Goal: Task Accomplishment & Management: Complete application form

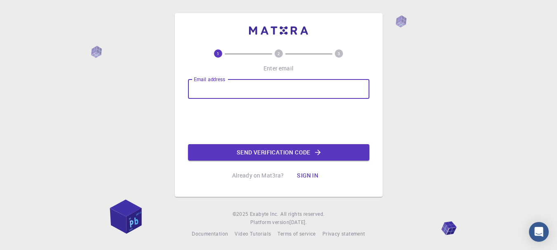
click at [252, 93] on input "Email address" at bounding box center [278, 89] width 181 height 20
type input "[EMAIL_ADDRESS][DOMAIN_NAME]"
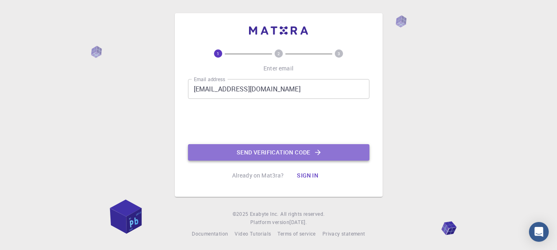
click at [257, 150] on button "Send verification code" at bounding box center [278, 152] width 181 height 16
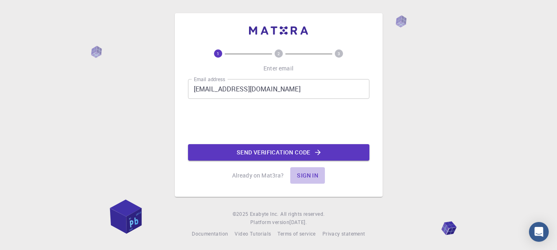
click at [311, 173] on button "Sign in" at bounding box center [307, 175] width 35 height 16
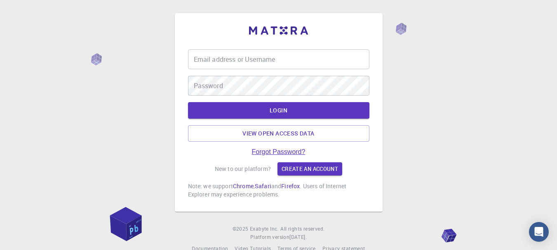
click at [299, 150] on link "Forgot Password?" at bounding box center [279, 151] width 54 height 7
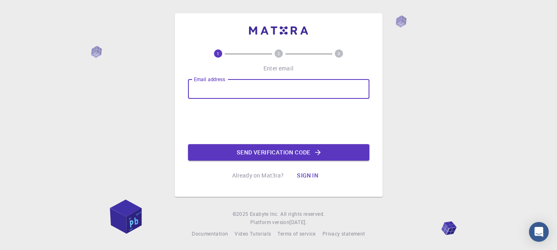
click at [248, 82] on input "Email address" at bounding box center [278, 89] width 181 height 20
type input "[EMAIL_ADDRESS][DOMAIN_NAME]"
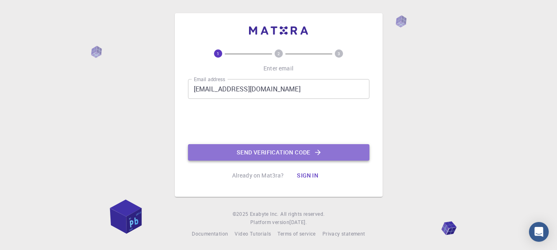
click at [228, 152] on button "Send verification code" at bounding box center [278, 152] width 181 height 16
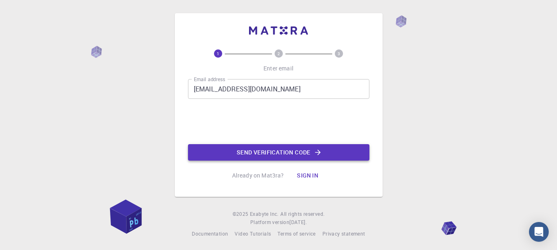
click at [228, 152] on button "Send verification code" at bounding box center [278, 152] width 181 height 16
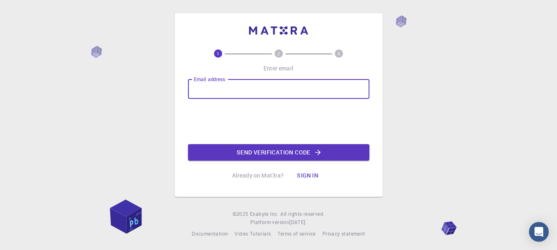
click at [311, 87] on input "Email address" at bounding box center [278, 89] width 181 height 20
type input "[EMAIL_ADDRESS][DOMAIN_NAME]"
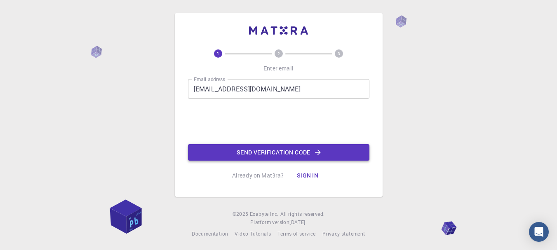
click at [215, 146] on button "Send verification code" at bounding box center [278, 152] width 181 height 16
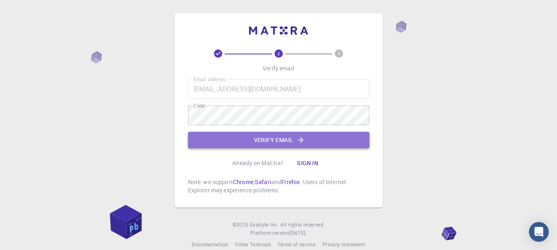
click at [214, 133] on button "Verify email" at bounding box center [278, 140] width 181 height 16
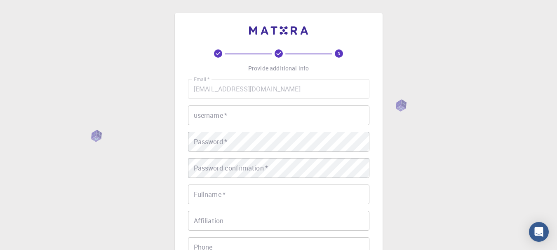
click at [214, 120] on input "username   *" at bounding box center [278, 115] width 181 height 20
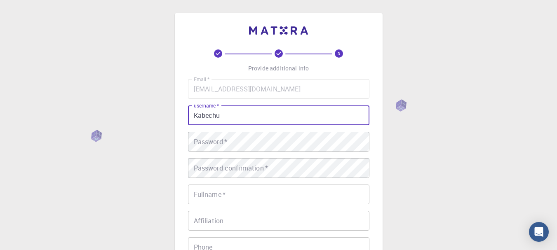
type input "Kabechu"
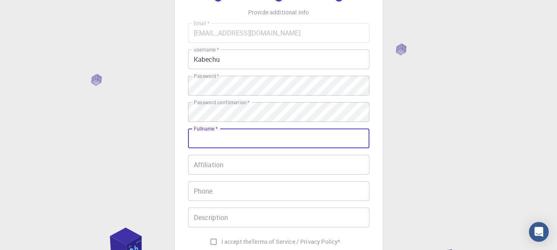
scroll to position [61, 0]
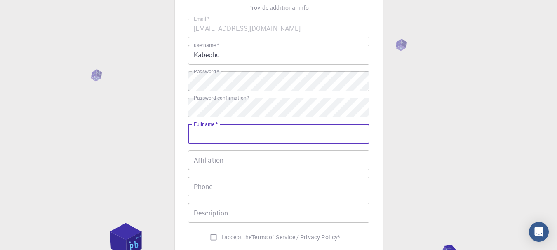
click at [329, 156] on input "Affiliation" at bounding box center [278, 160] width 181 height 20
click at [317, 131] on input "Fullname   *" at bounding box center [278, 134] width 181 height 20
type input "d"
type input "Dennis Kabechu"
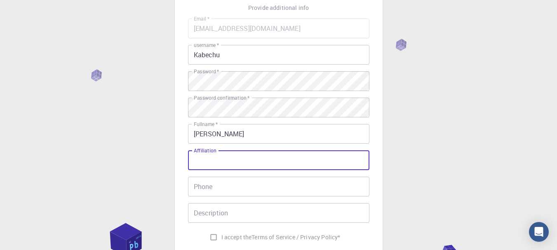
click at [290, 163] on input "Affiliation" at bounding box center [278, 160] width 181 height 20
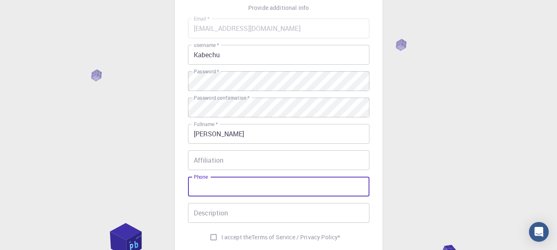
click at [268, 188] on input "Phone" at bounding box center [278, 187] width 181 height 20
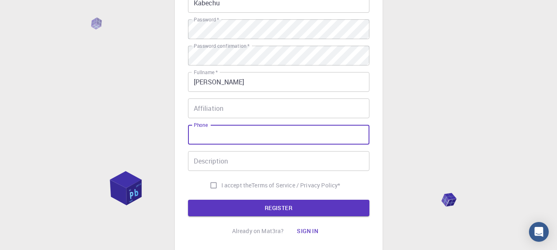
scroll to position [115, 0]
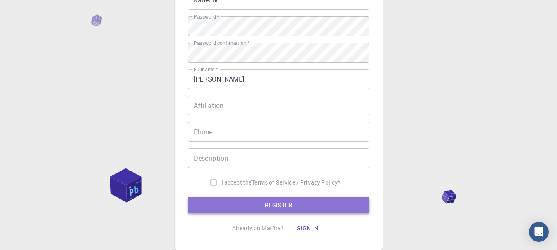
click at [241, 204] on button "REGISTER" at bounding box center [278, 205] width 181 height 16
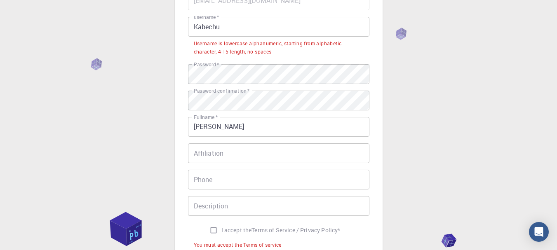
scroll to position [38, 0]
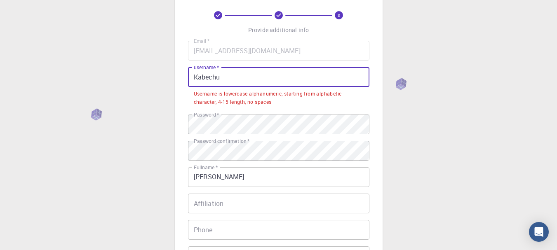
click at [198, 80] on input "Kabechu" at bounding box center [278, 77] width 181 height 20
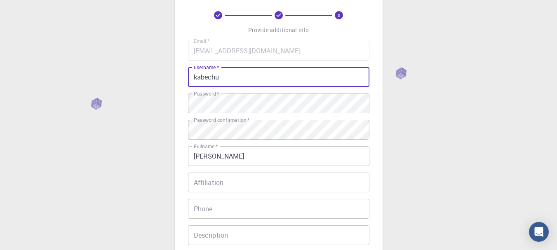
type input "kabechu"
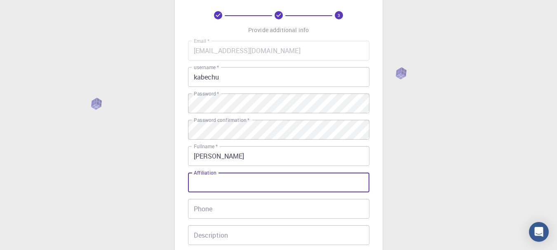
click at [218, 183] on input "Affiliation" at bounding box center [278, 183] width 181 height 20
type input "chess"
click at [218, 213] on input "Phone" at bounding box center [278, 209] width 181 height 20
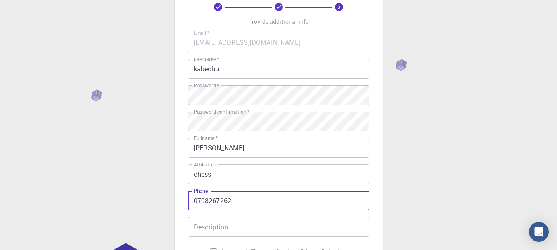
scroll to position [52, 0]
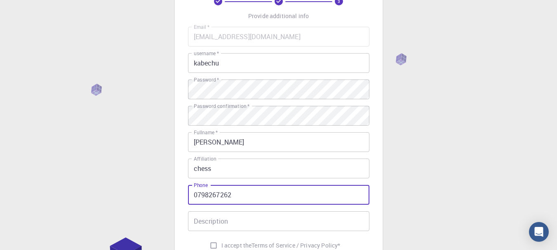
type input "0798267262"
click at [220, 228] on input "Description" at bounding box center [278, 221] width 181 height 20
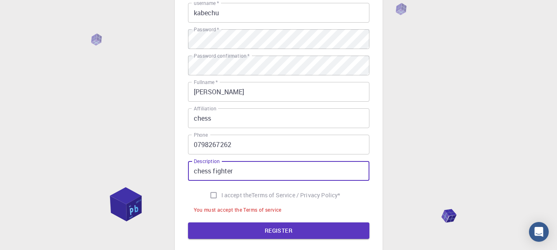
scroll to position [107, 0]
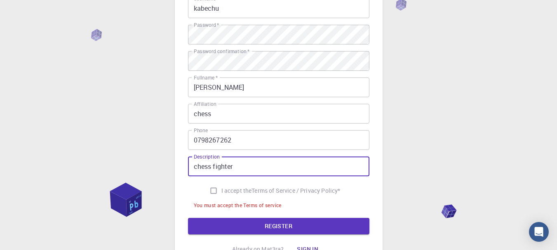
type input "chess fighter"
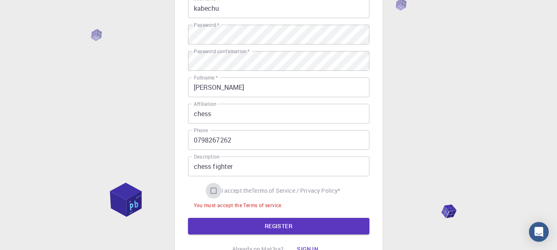
click at [210, 193] on input "I accept the Terms of Service / Privacy Policy *" at bounding box center [214, 191] width 16 height 16
checkbox input "true"
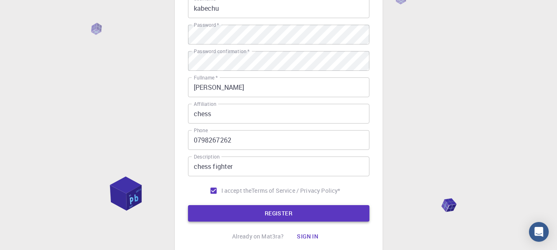
click at [225, 213] on button "REGISTER" at bounding box center [278, 213] width 181 height 16
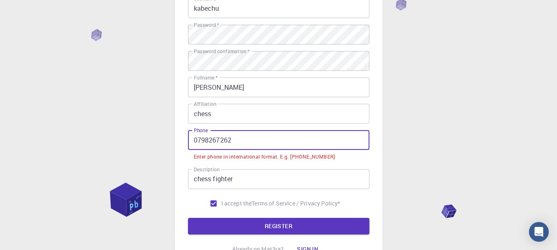
click at [197, 138] on input "0798267262" at bounding box center [278, 140] width 181 height 20
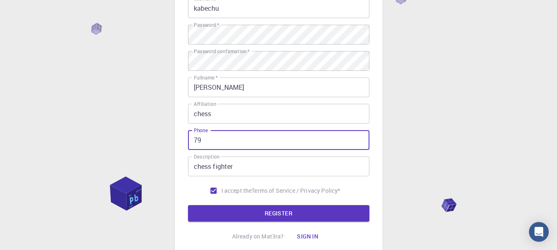
type input "7"
click at [214, 119] on input "chess" at bounding box center [278, 114] width 181 height 20
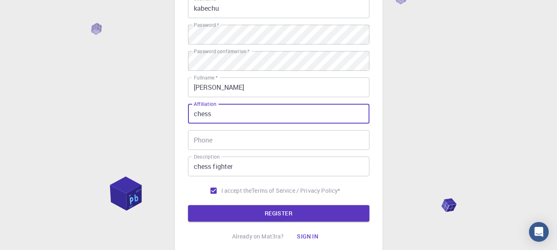
click at [198, 113] on input "chess" at bounding box center [278, 114] width 181 height 20
click at [218, 115] on input "Chess" at bounding box center [278, 114] width 181 height 20
click at [218, 114] on input "Chess kenya" at bounding box center [278, 114] width 181 height 20
type input "Chess Kenya"
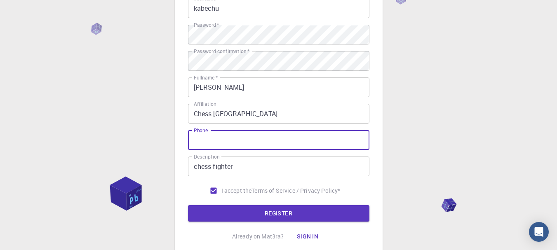
click at [219, 140] on input "Phone" at bounding box center [278, 140] width 181 height 20
type input ")"
click at [222, 141] on input "+25476895558" at bounding box center [278, 140] width 181 height 20
type input "+254768935558"
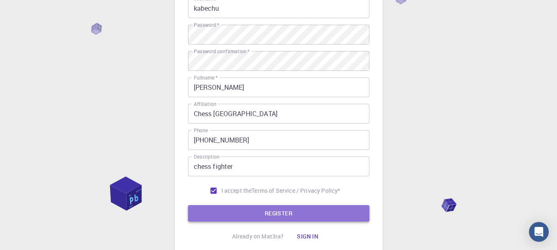
click at [203, 215] on button "REGISTER" at bounding box center [278, 213] width 181 height 16
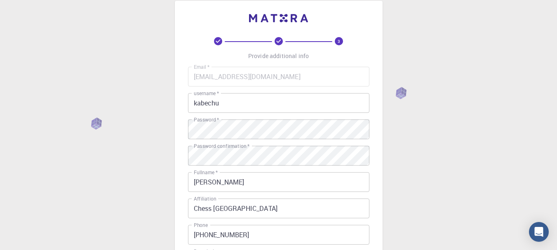
scroll to position [0, 0]
